Goal: Information Seeking & Learning: Check status

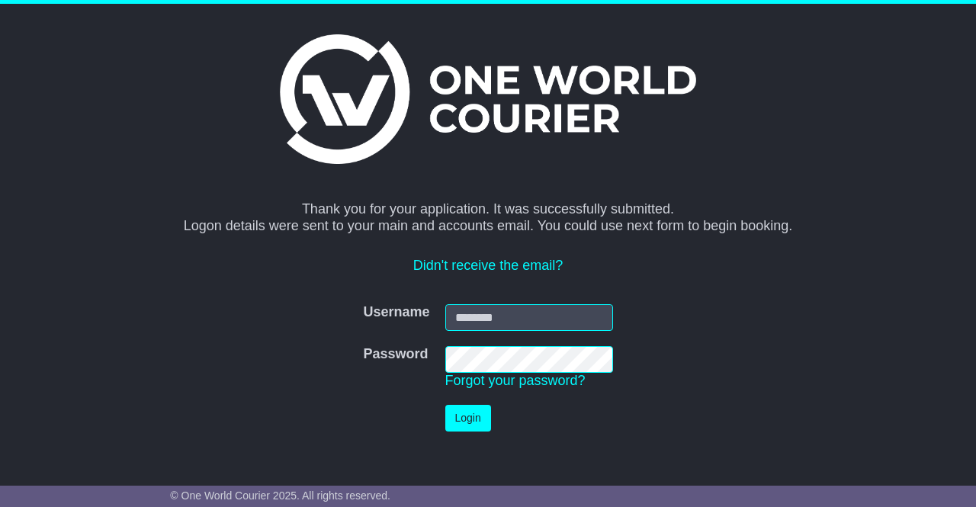
type input "**********"
click at [469, 420] on button "Login" at bounding box center [468, 418] width 46 height 27
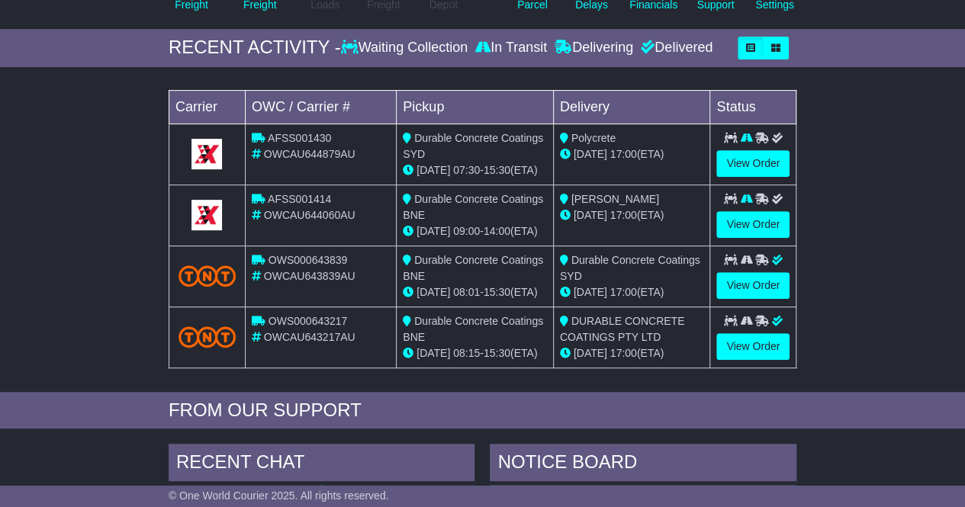
scroll to position [229, 0]
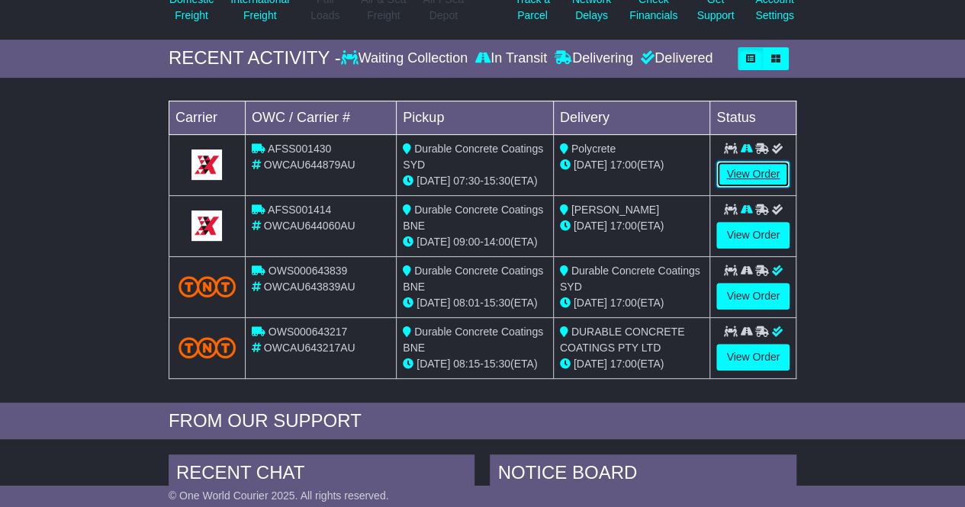
click at [730, 163] on link "View Order" at bounding box center [752, 174] width 73 height 27
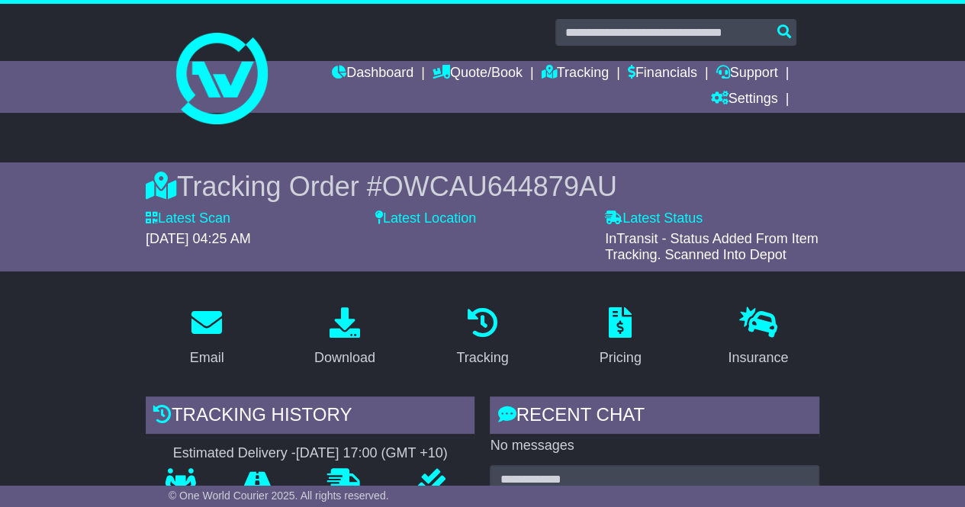
click at [544, 251] on div "Latest Location" at bounding box center [483, 236] width 230 height 53
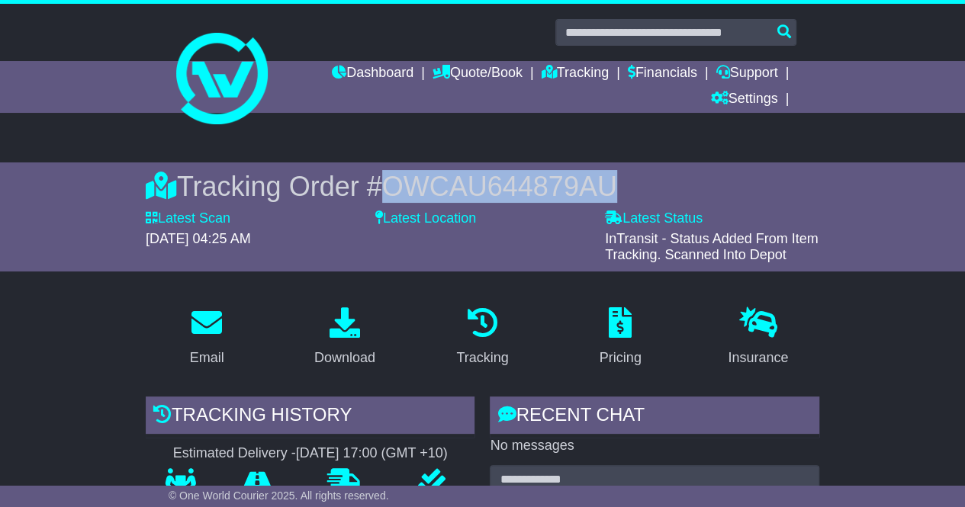
drag, startPoint x: 626, startPoint y: 182, endPoint x: 396, endPoint y: 186, distance: 230.3
click at [396, 186] on div "Tracking Order # OWCAU644879AU" at bounding box center [482, 186] width 673 height 33
copy span "OWCAU644879AU"
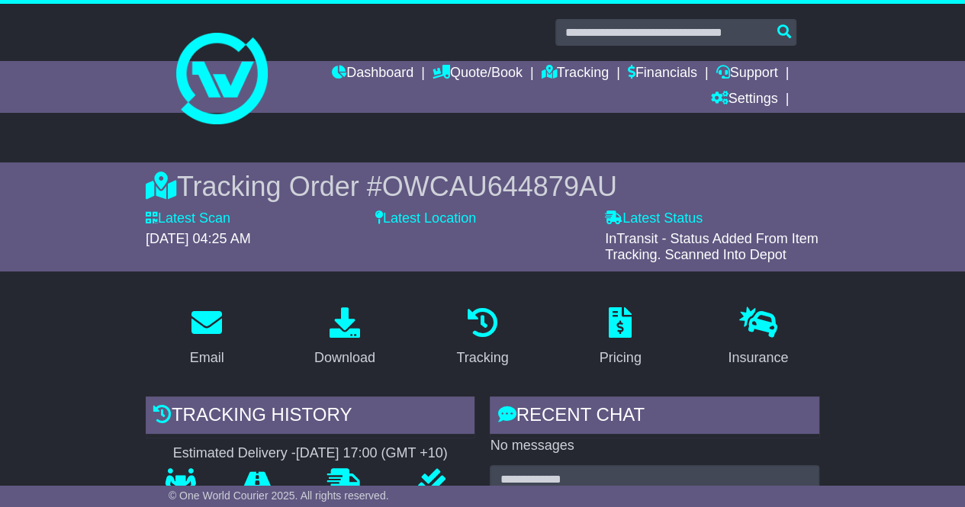
click at [814, 238] on span "InTransit - Status Added From Item Tracking. Scanned Into Depot" at bounding box center [711, 247] width 213 height 32
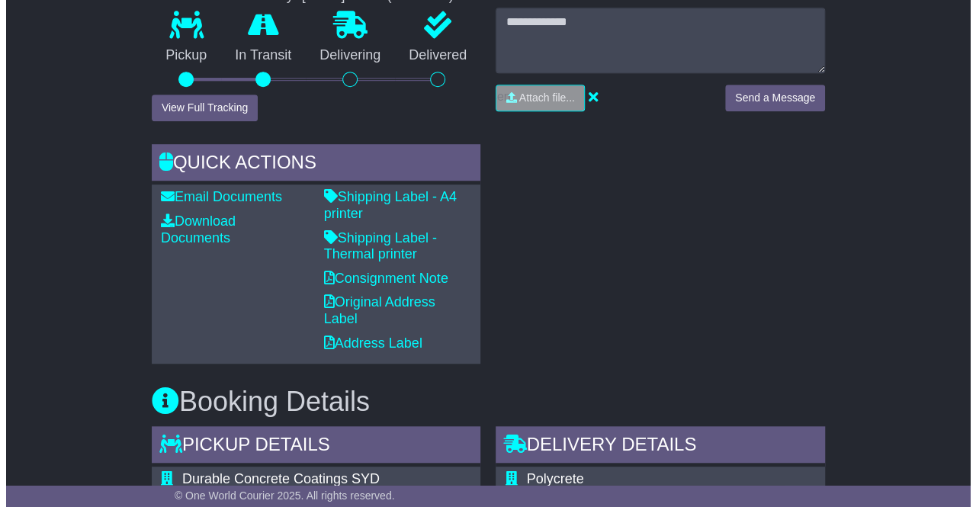
scroll to position [381, 0]
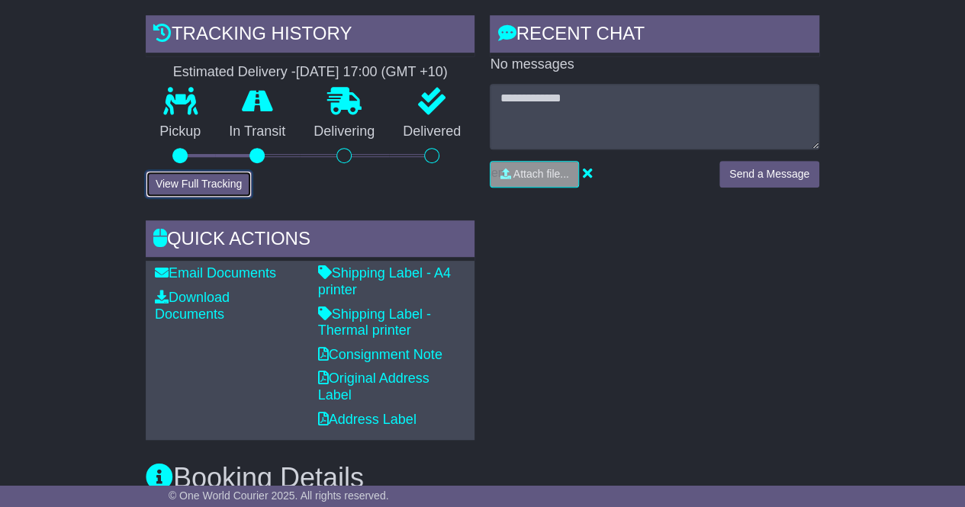
click at [210, 178] on button "View Full Tracking" at bounding box center [199, 184] width 106 height 27
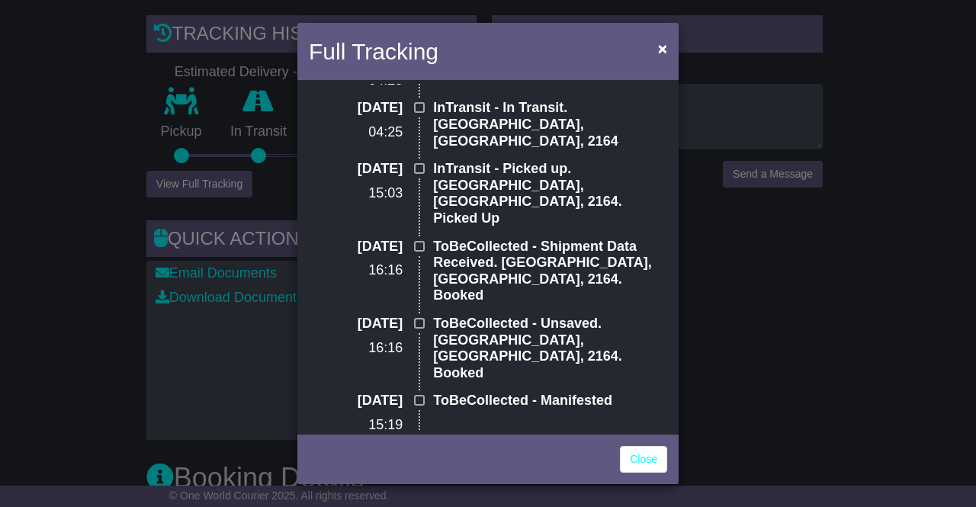
scroll to position [0, 0]
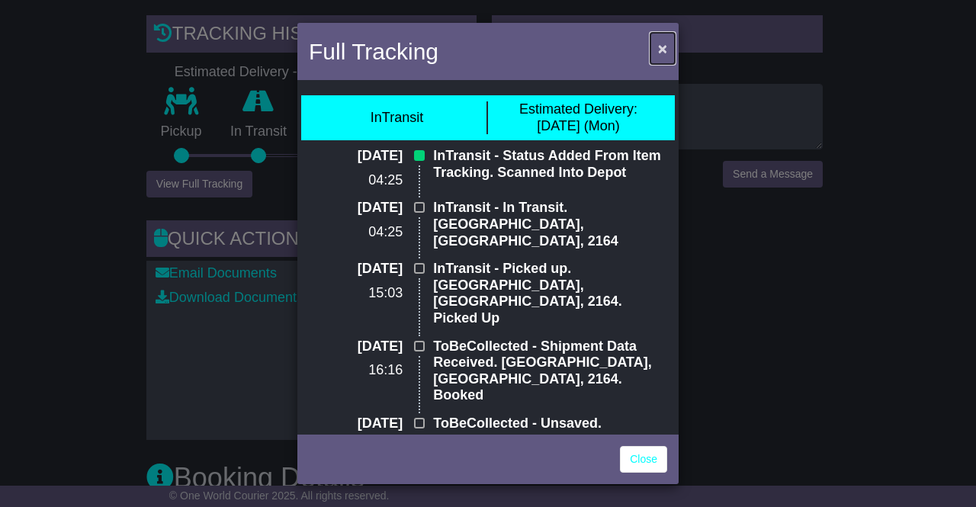
click at [666, 54] on span "×" at bounding box center [662, 49] width 9 height 18
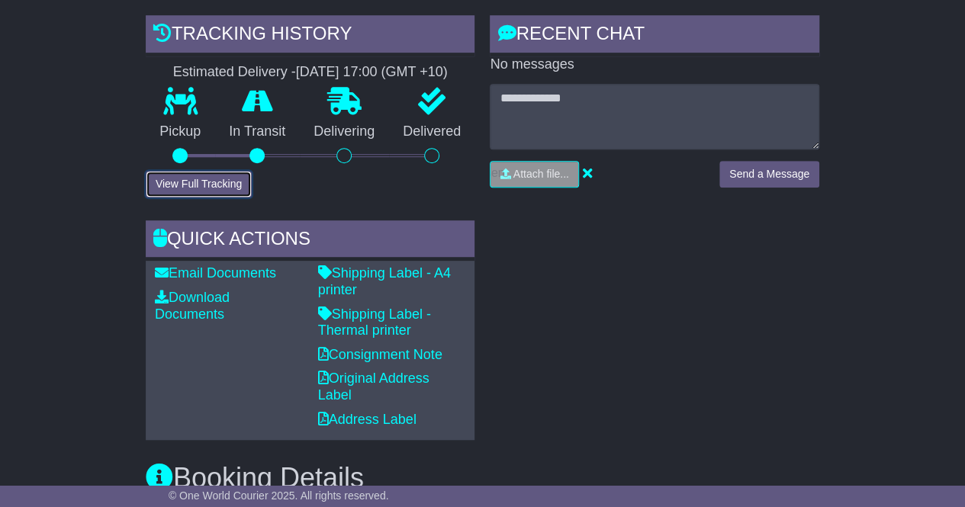
click at [196, 184] on button "View Full Tracking" at bounding box center [199, 184] width 106 height 27
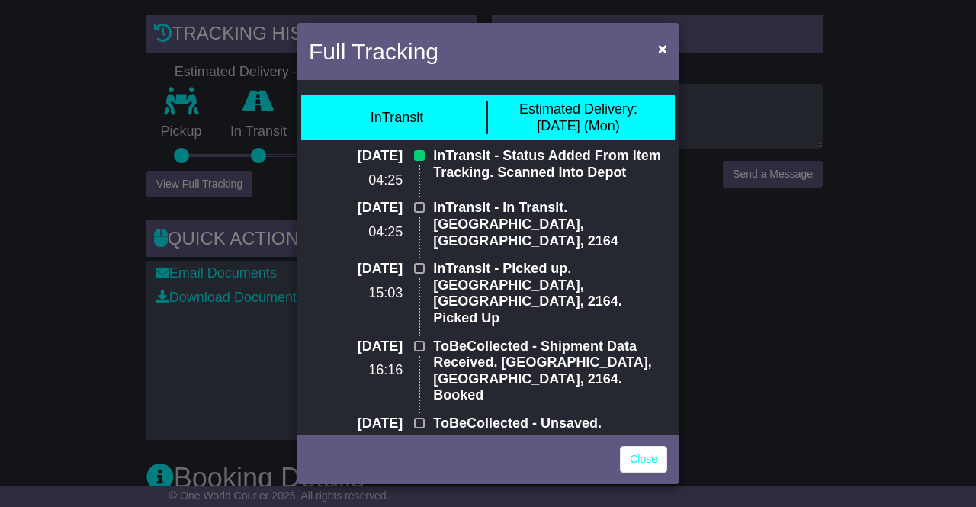
click at [691, 252] on div "Full Tracking × InTransit Estimated Delivery: [DATE] (Mon) [DATE] 04:25 InTrans…" at bounding box center [488, 253] width 976 height 507
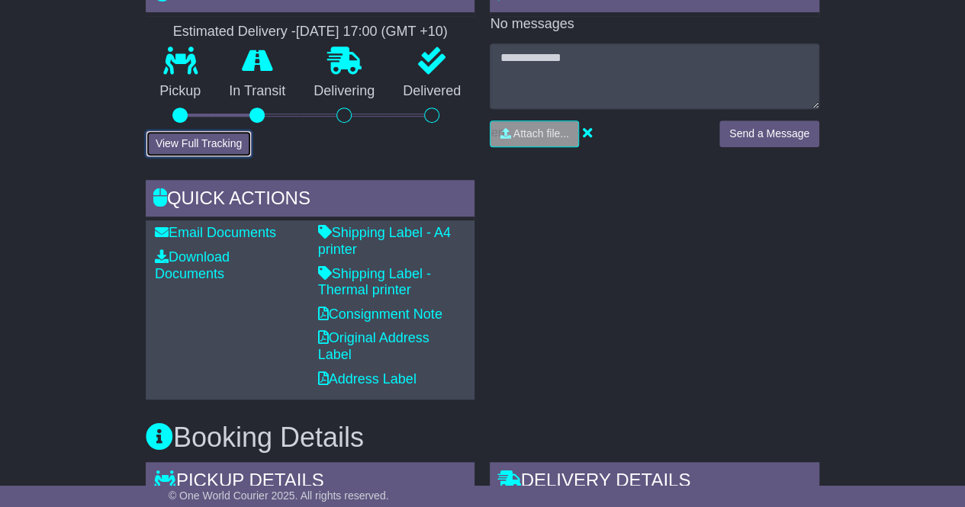
scroll to position [345, 0]
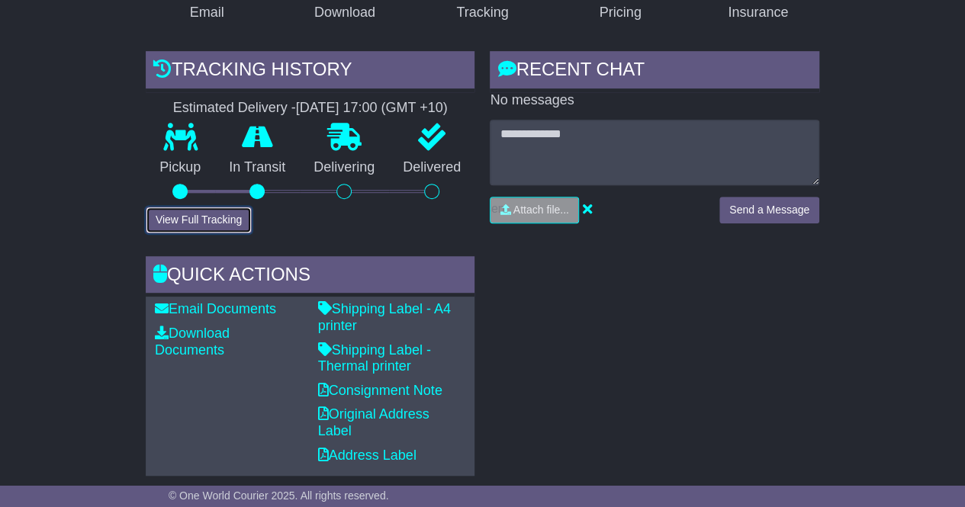
click at [204, 215] on button "View Full Tracking" at bounding box center [199, 220] width 106 height 27
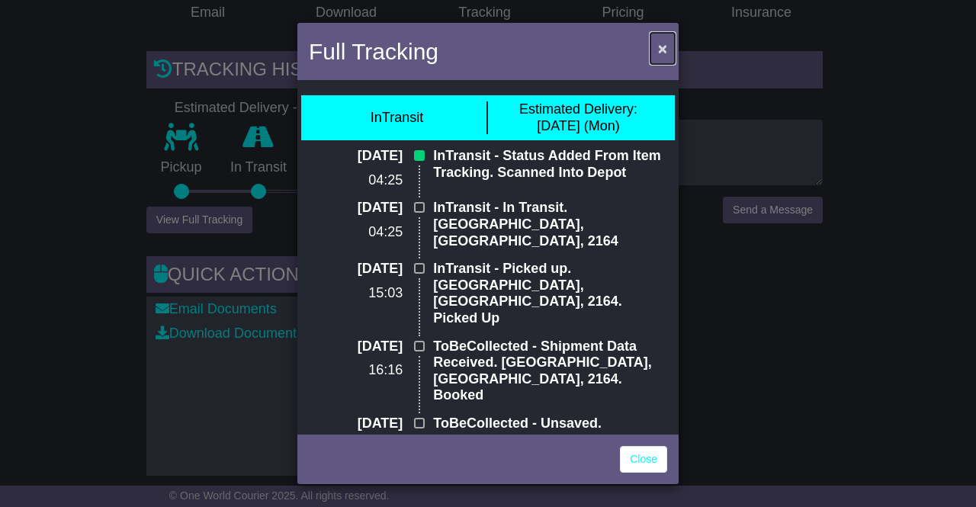
click at [663, 47] on span "×" at bounding box center [662, 49] width 9 height 18
